Goal: Information Seeking & Learning: Learn about a topic

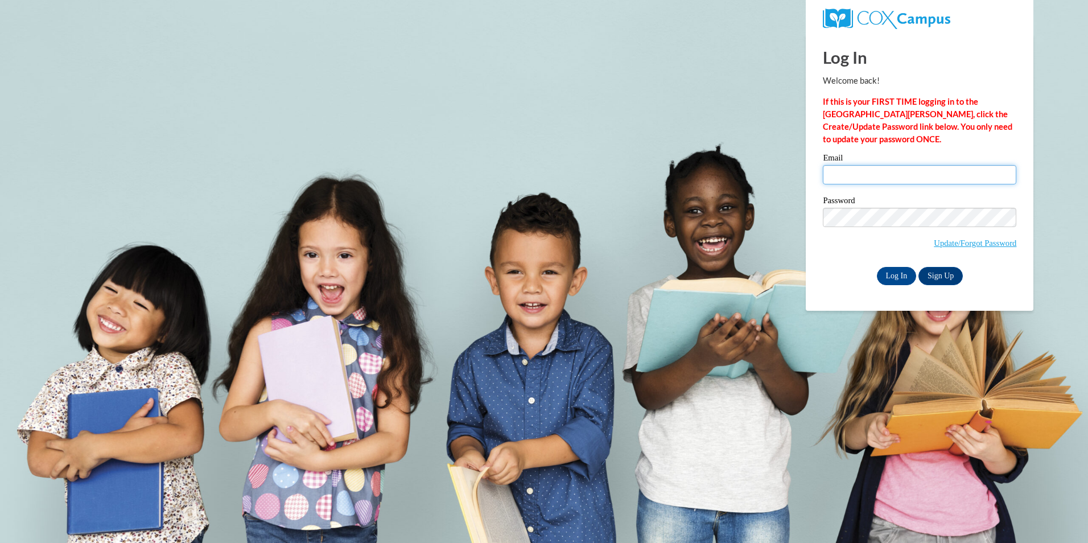
click at [833, 170] on input "Email" at bounding box center [919, 174] width 193 height 19
type input "leemrks602@gmail.com"
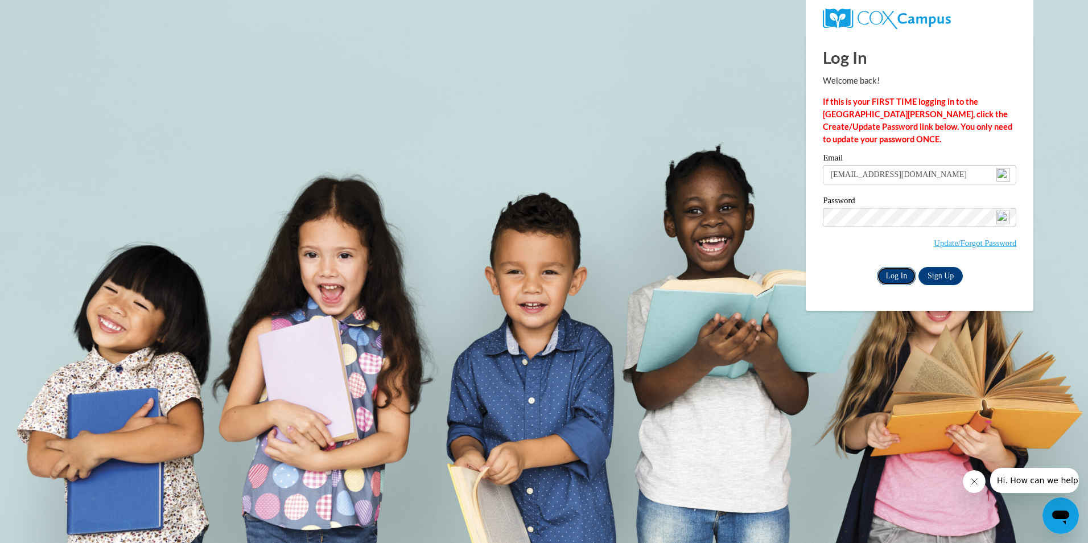
click at [900, 273] on input "Log In" at bounding box center [897, 276] width 40 height 18
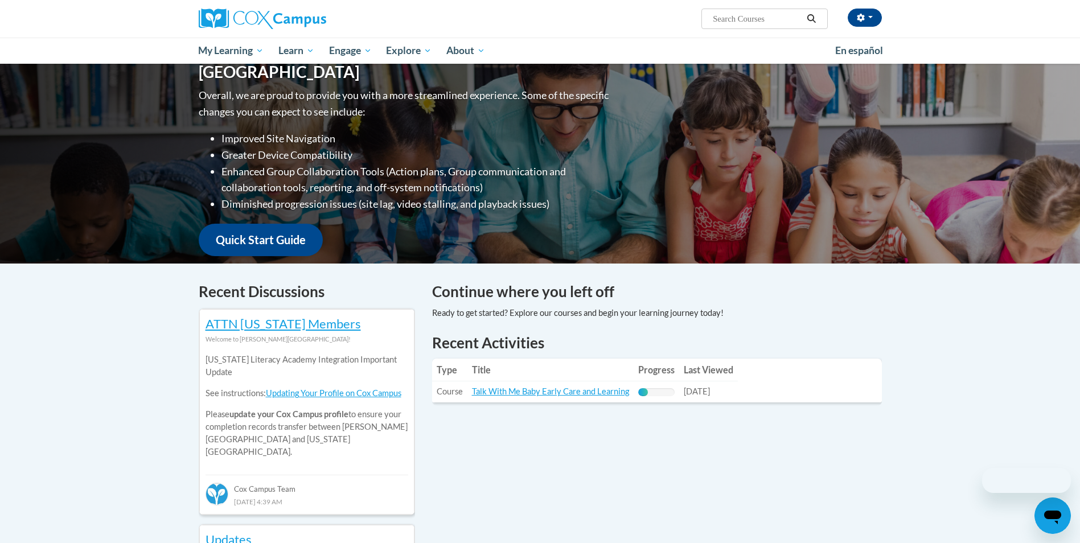
scroll to position [171, 0]
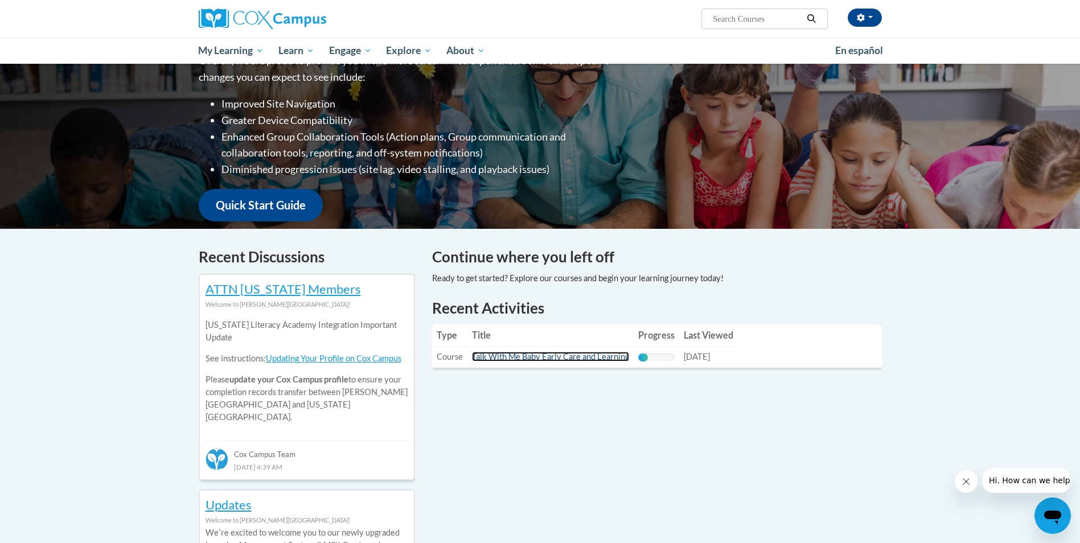
click at [537, 356] on link "Talk With Me Baby Early Care and Learning" at bounding box center [550, 357] width 157 height 10
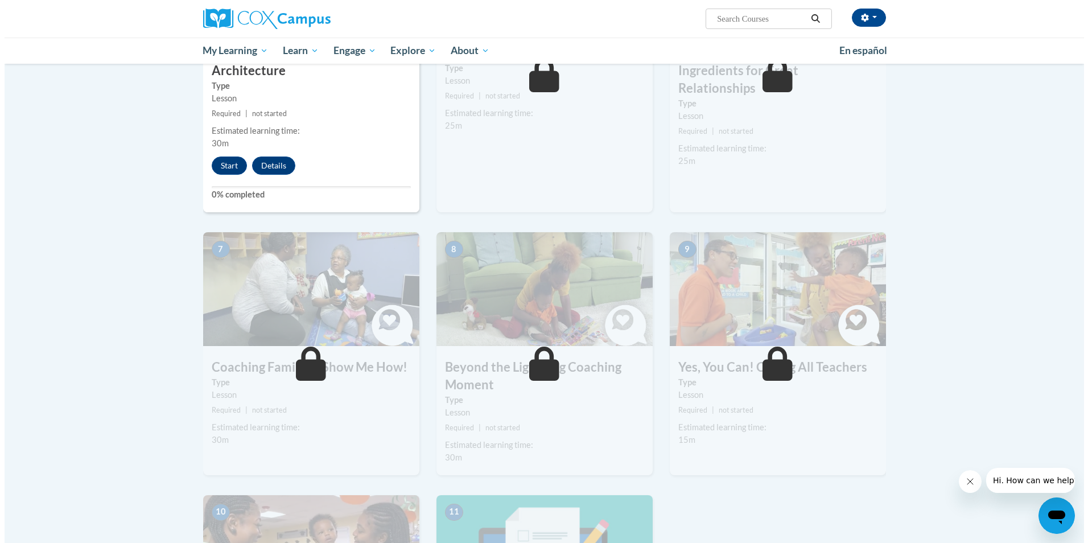
scroll to position [683, 0]
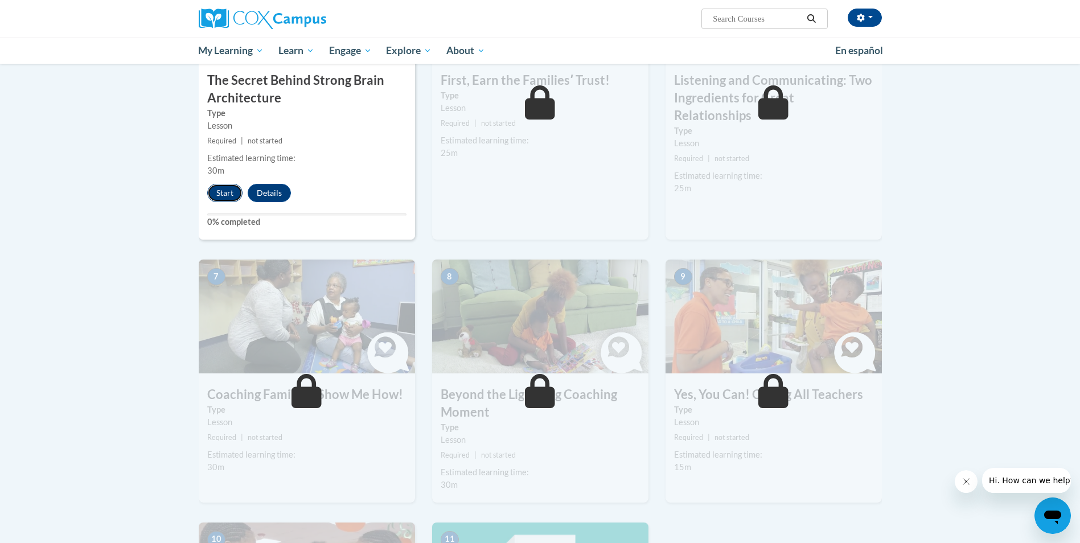
click at [231, 188] on button "Start" at bounding box center [224, 193] width 35 height 18
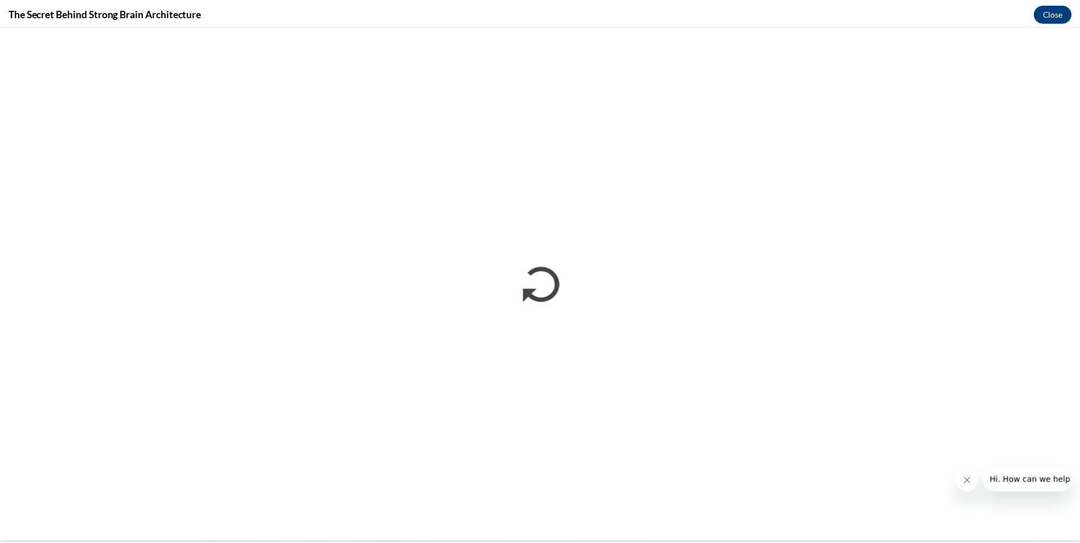
scroll to position [0, 0]
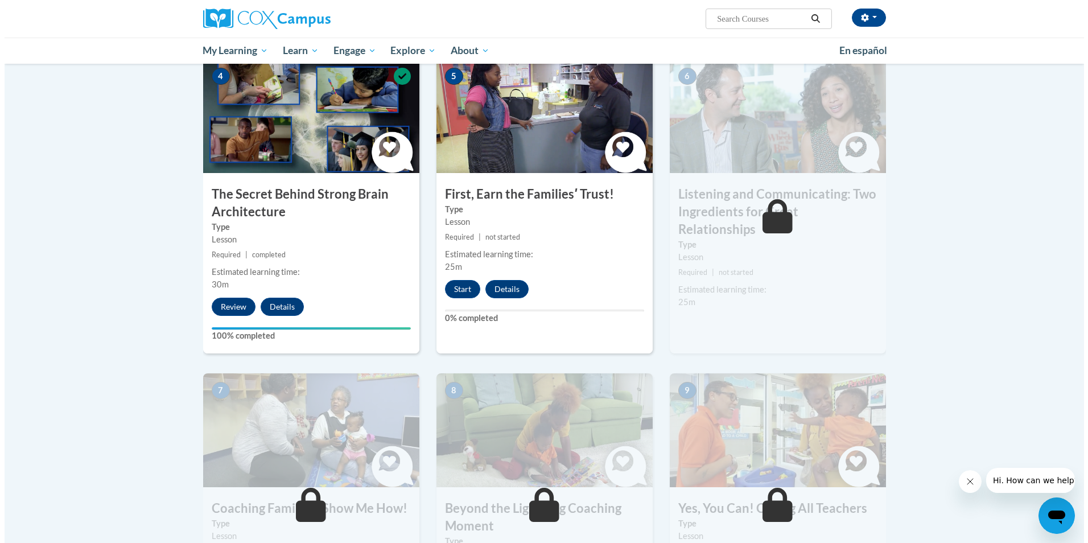
scroll to position [626, 0]
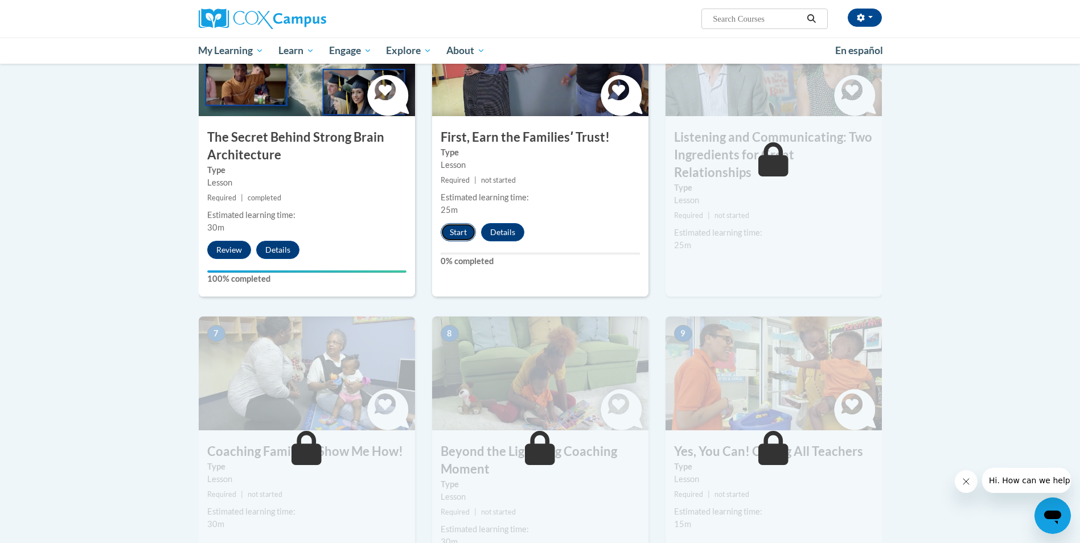
click at [456, 231] on button "Start" at bounding box center [457, 232] width 35 height 18
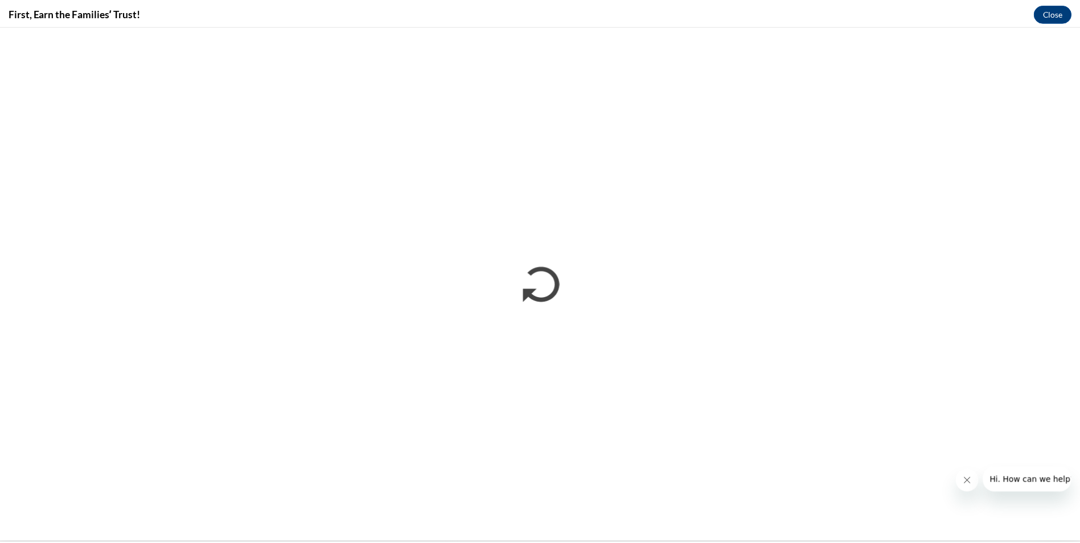
scroll to position [0, 0]
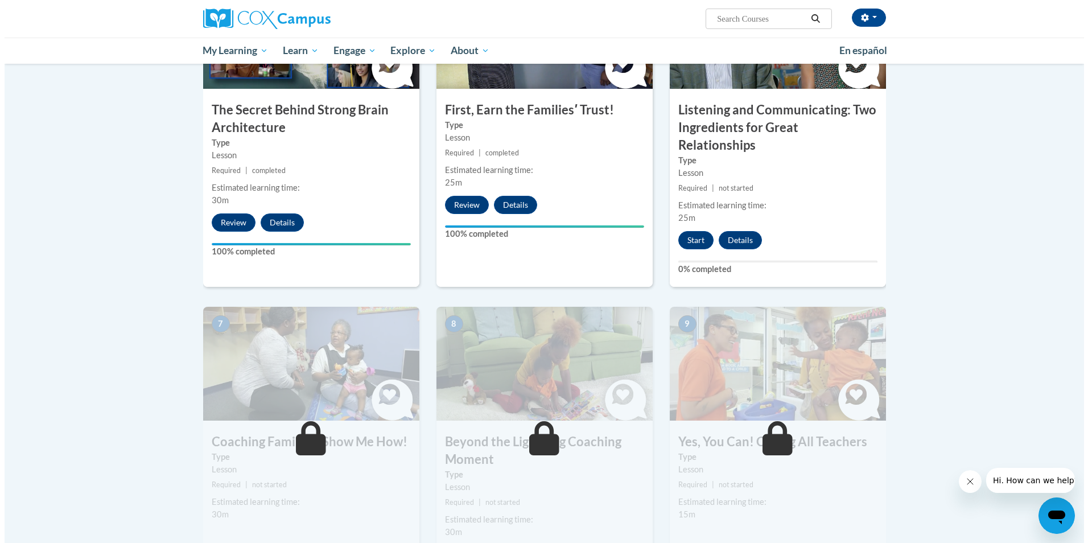
scroll to position [683, 0]
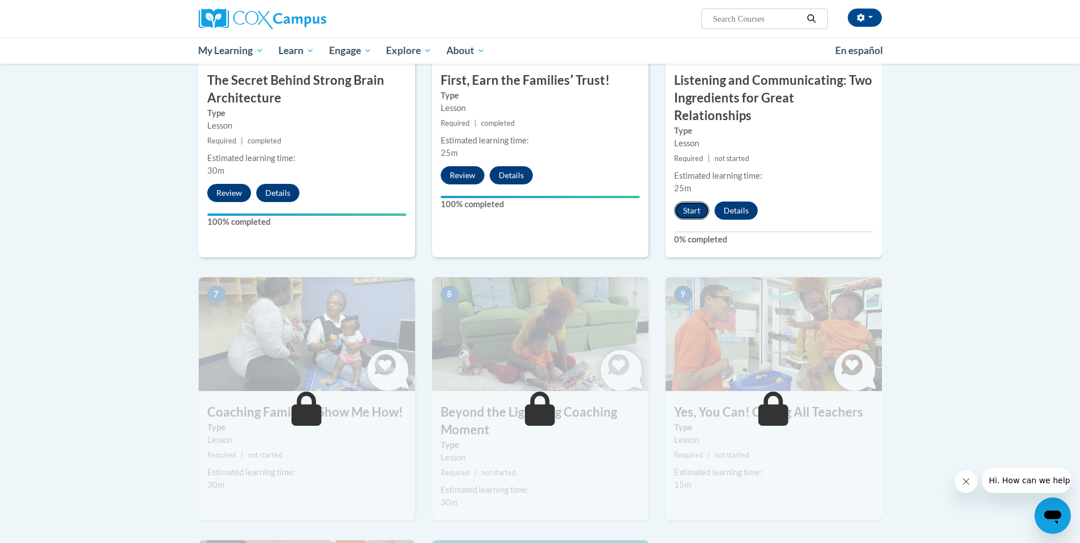
click at [695, 201] on button "Start" at bounding box center [691, 210] width 35 height 18
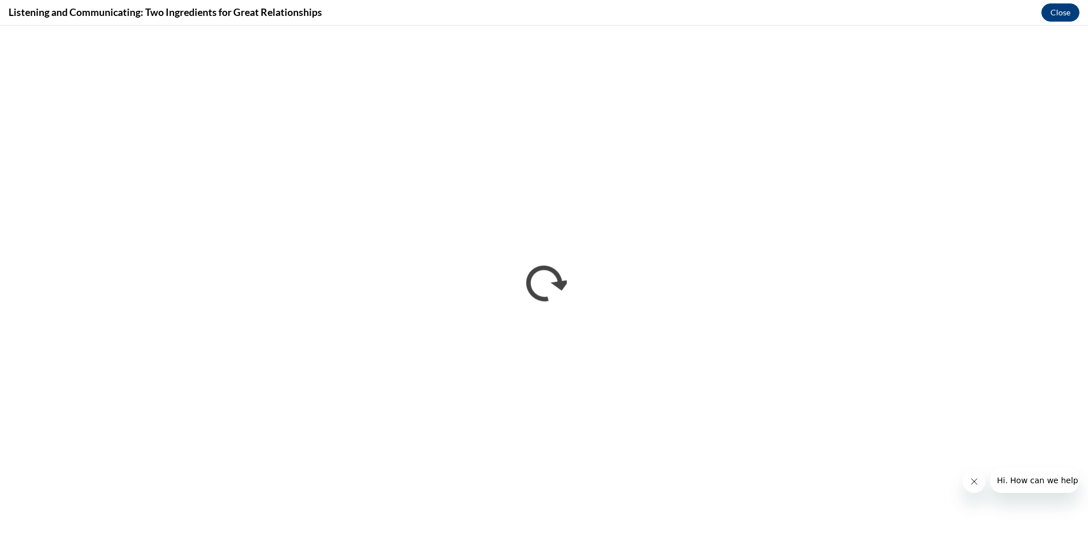
scroll to position [0, 0]
